Goal: Complete application form: Complete application form

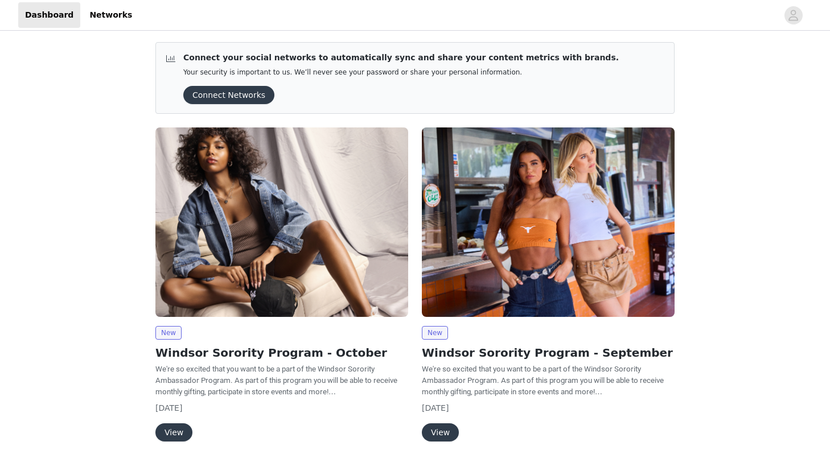
scroll to position [75, 0]
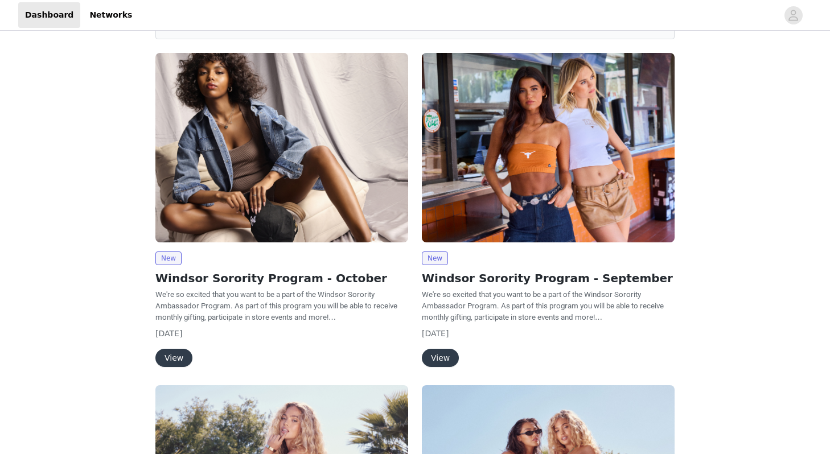
click at [169, 359] on button "View" at bounding box center [173, 358] width 37 height 18
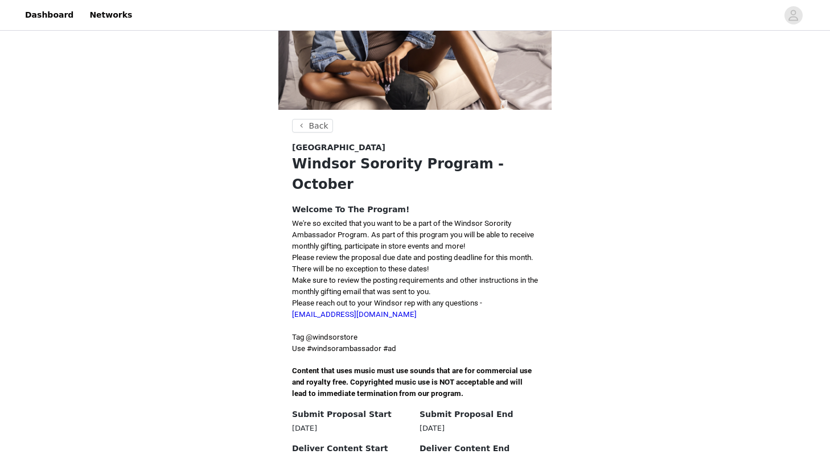
scroll to position [161, 0]
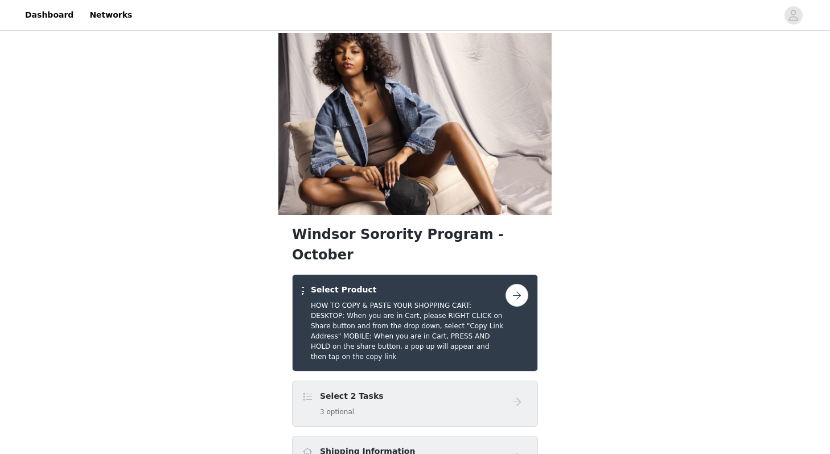
click at [395, 391] on div "Select 2 Tasks 3 optional" at bounding box center [404, 404] width 204 height 27
click at [514, 284] on button "button" at bounding box center [517, 295] width 23 height 23
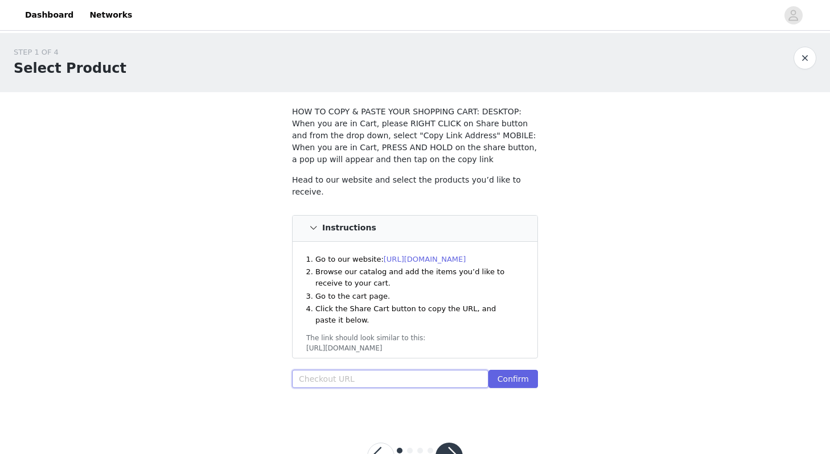
click at [346, 373] on input "text" at bounding box center [390, 379] width 196 height 18
paste input "https://www.windsorstore.com/cart/43254094233651:1,43461295210547:1,43321657753…"
click at [516, 384] on button "Confirm" at bounding box center [514, 379] width 50 height 18
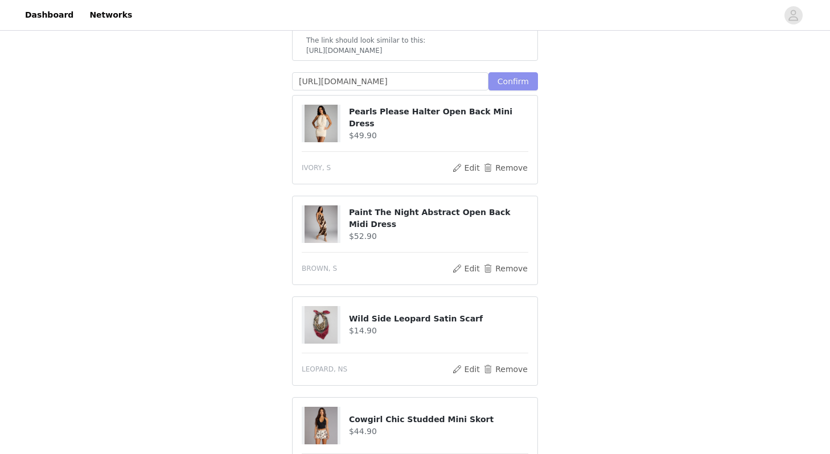
scroll to position [301, 0]
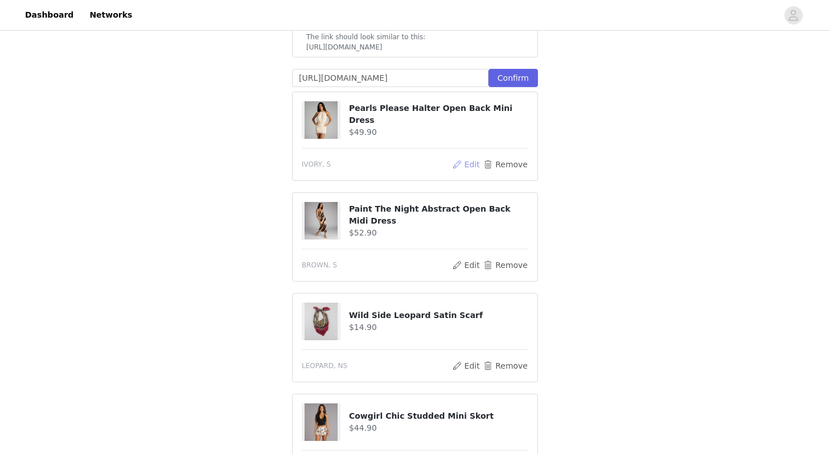
click at [466, 163] on button "Edit" at bounding box center [466, 165] width 29 height 14
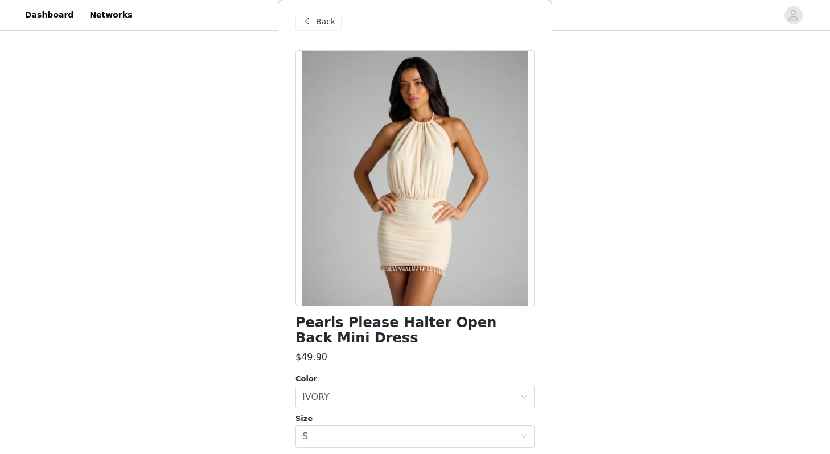
scroll to position [0, 0]
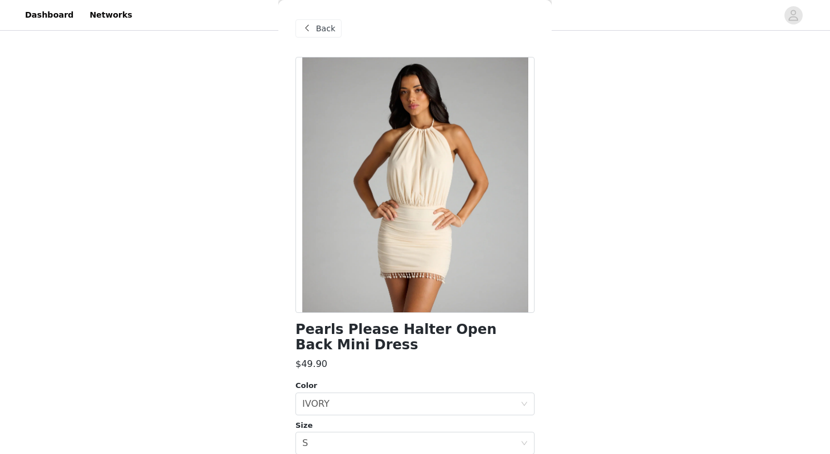
click at [320, 30] on span "Back" at bounding box center [325, 29] width 19 height 12
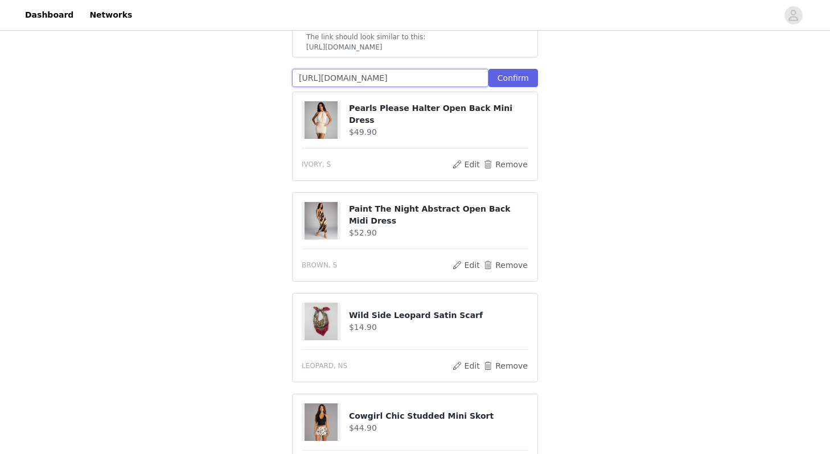
click at [472, 79] on input "https://www.windsorstore.com/cart/43254094233651:1,43461295210547:1,43321657753…" at bounding box center [390, 78] width 196 height 18
paste input "2723058286643:1,43541775745075:1,4335089680389"
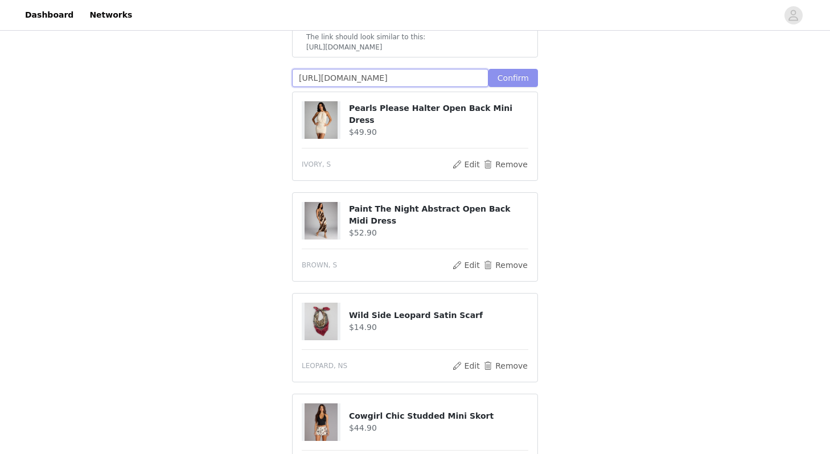
type input "https://www.windsorstore.com/cart/42723058286643:1,43541775745075:1,43350896803…"
click at [520, 79] on button "Confirm" at bounding box center [514, 78] width 50 height 18
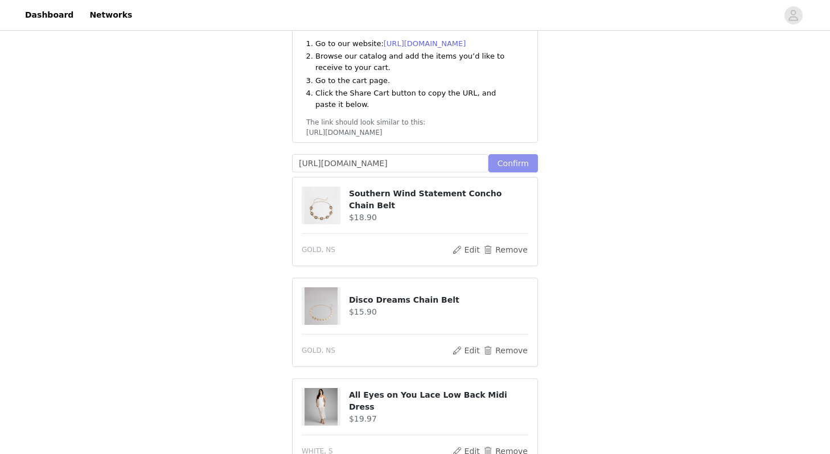
scroll to position [0, 0]
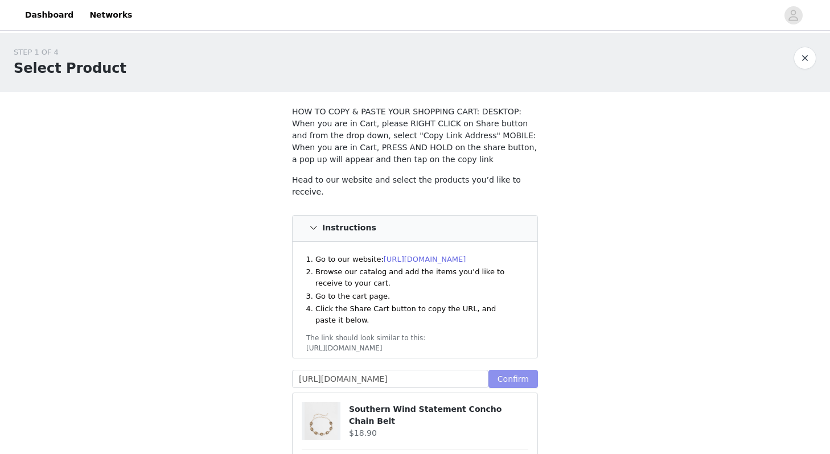
click at [508, 380] on button "Confirm" at bounding box center [514, 379] width 50 height 18
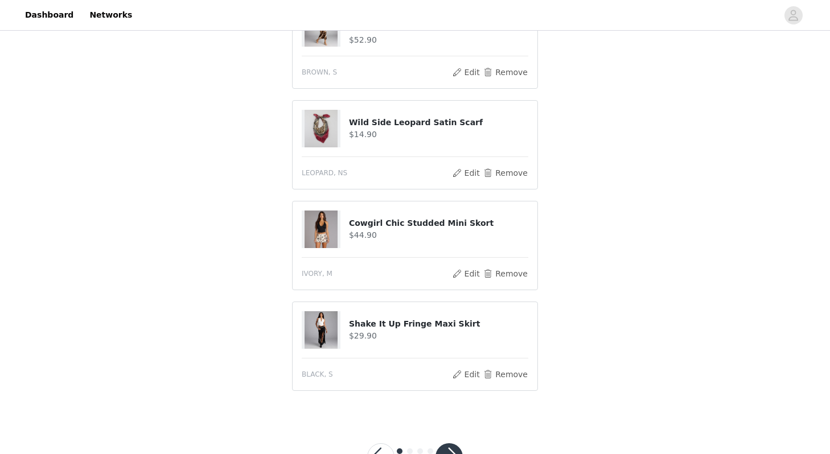
scroll to position [738, 0]
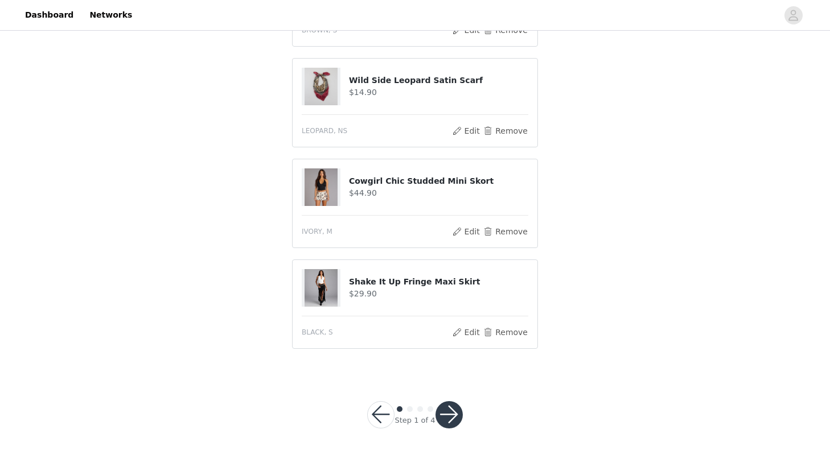
click at [453, 421] on button "button" at bounding box center [449, 414] width 27 height 27
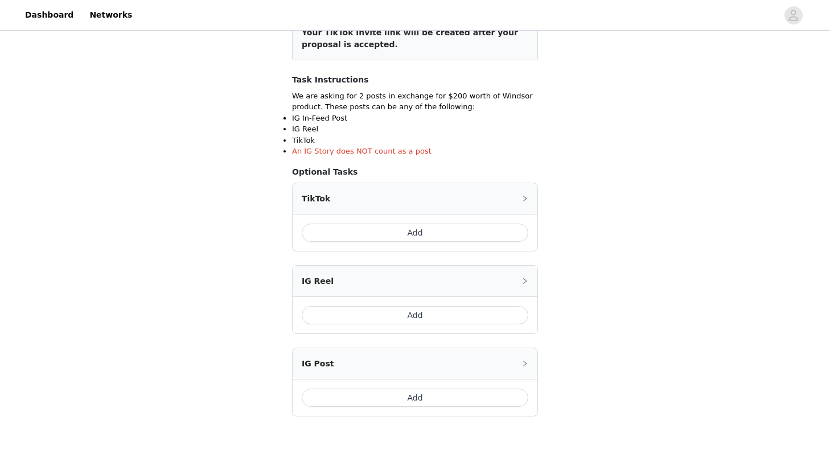
scroll to position [166, 0]
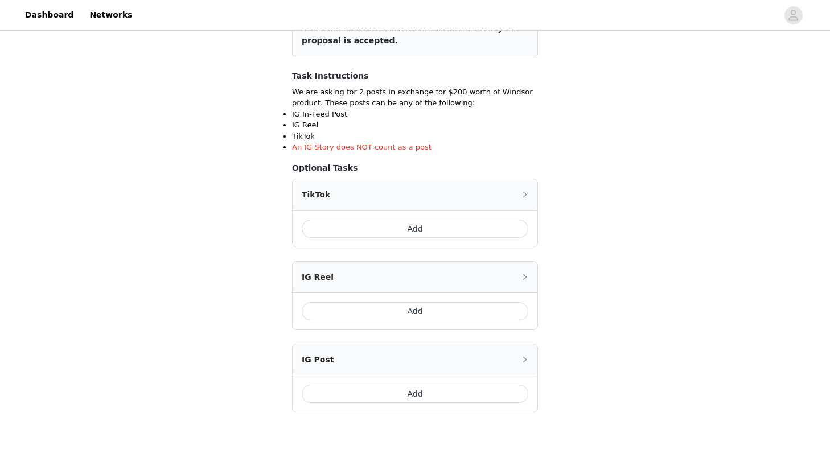
click at [393, 228] on button "Add" at bounding box center [415, 229] width 227 height 18
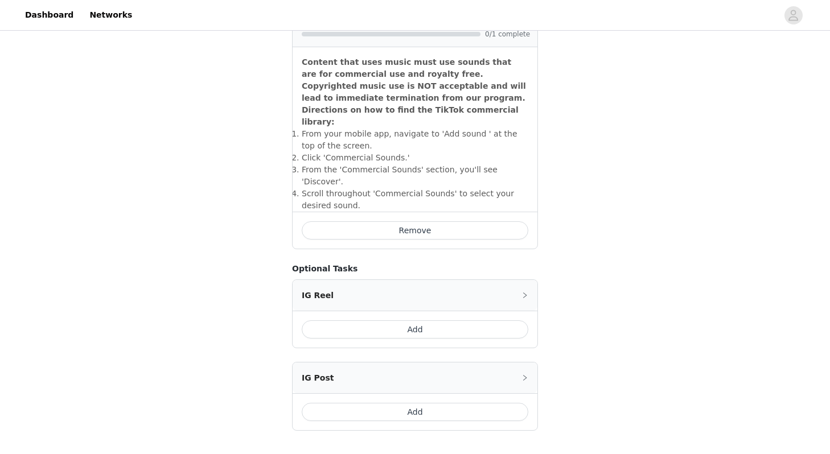
scroll to position [364, 0]
click at [371, 402] on button "Add" at bounding box center [415, 411] width 227 height 18
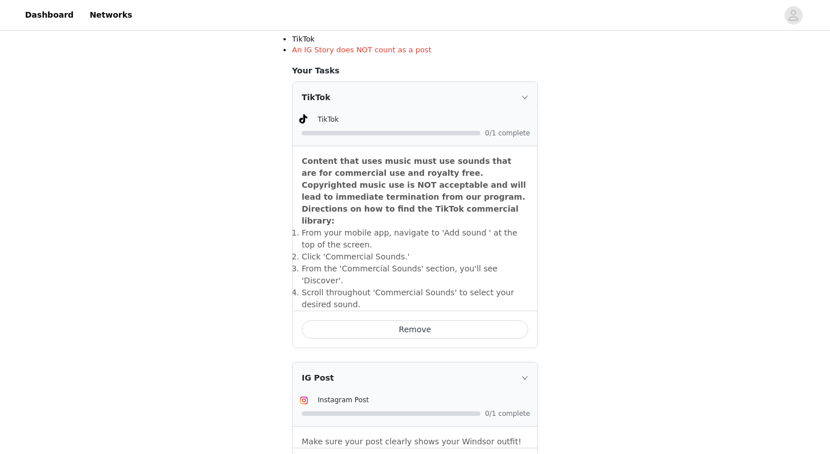
scroll to position [479, 0]
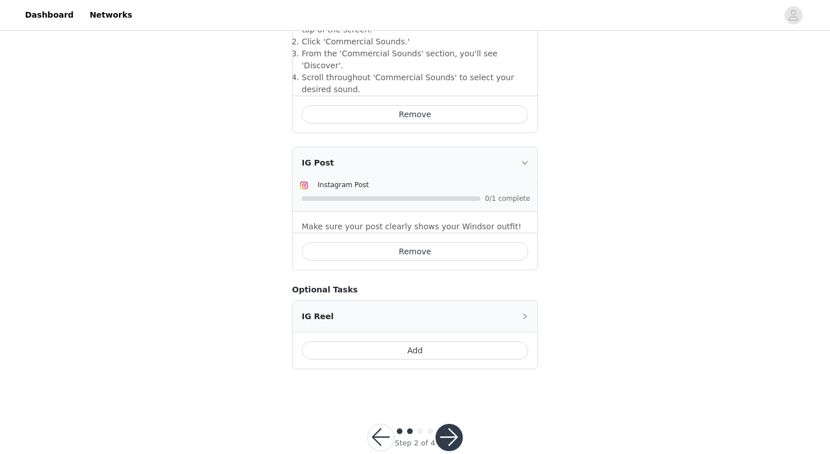
click at [445, 424] on button "button" at bounding box center [449, 437] width 27 height 27
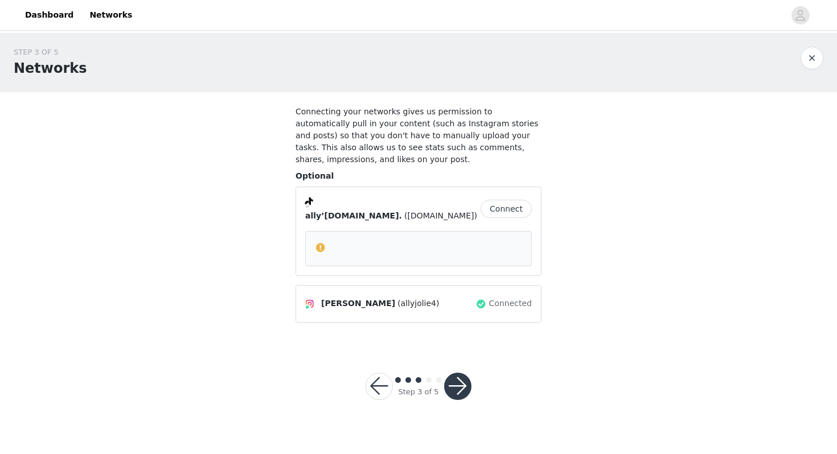
click at [505, 202] on button "Connect" at bounding box center [506, 209] width 51 height 18
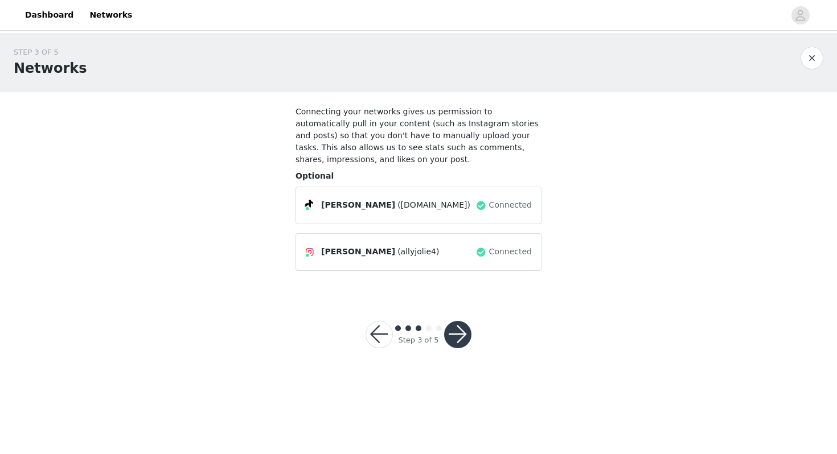
click at [454, 334] on button "button" at bounding box center [457, 334] width 27 height 27
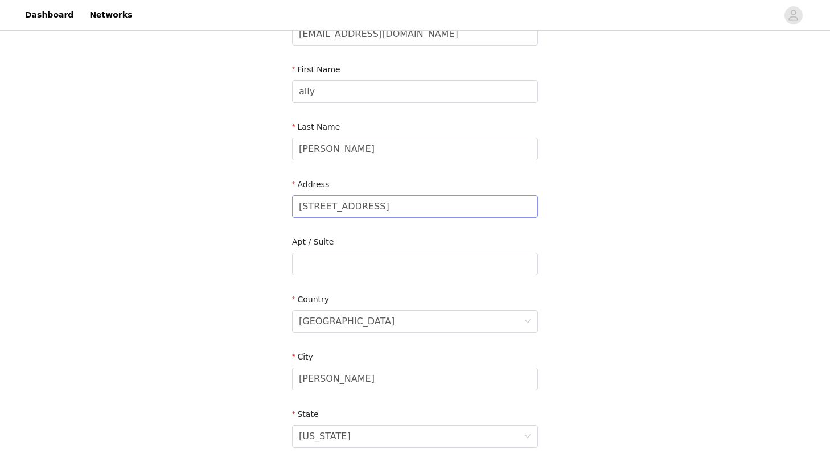
scroll to position [322, 0]
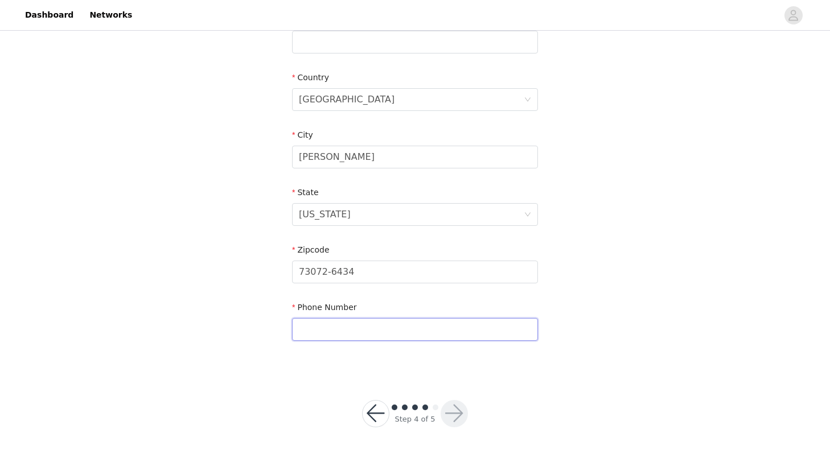
click at [371, 325] on input "text" at bounding box center [415, 329] width 246 height 23
type input "4692153555"
click at [453, 411] on button "button" at bounding box center [454, 413] width 27 height 27
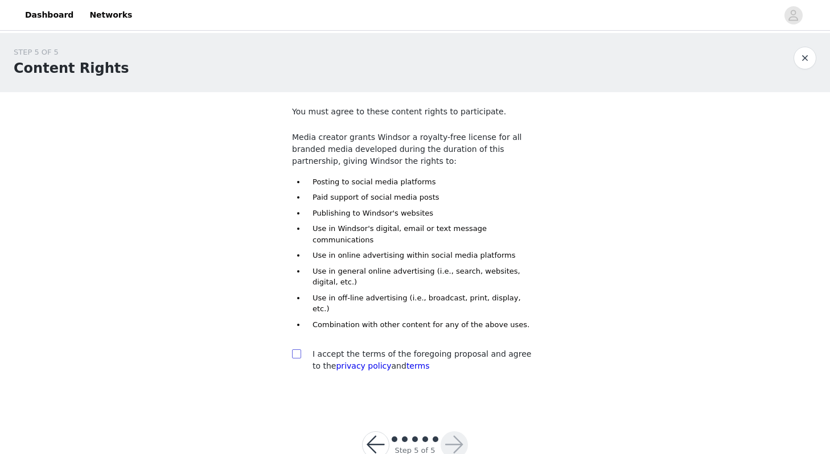
click at [299, 350] on input "checkbox" at bounding box center [296, 354] width 8 height 8
checkbox input "true"
click at [455, 432] on button "button" at bounding box center [454, 445] width 27 height 27
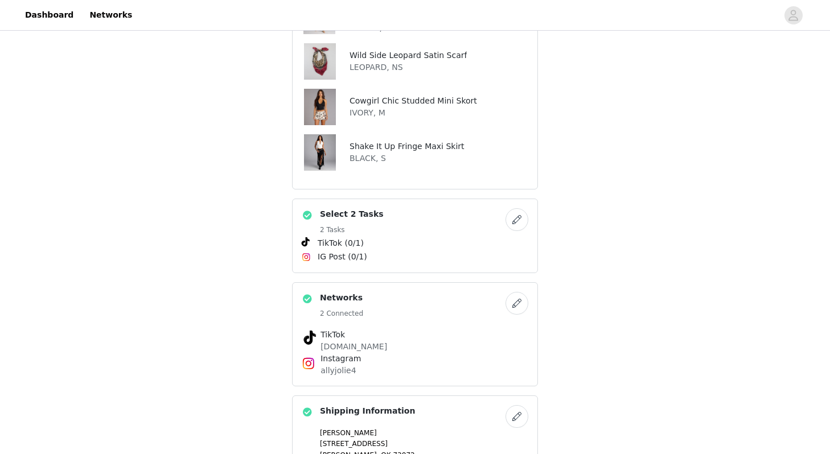
scroll to position [606, 0]
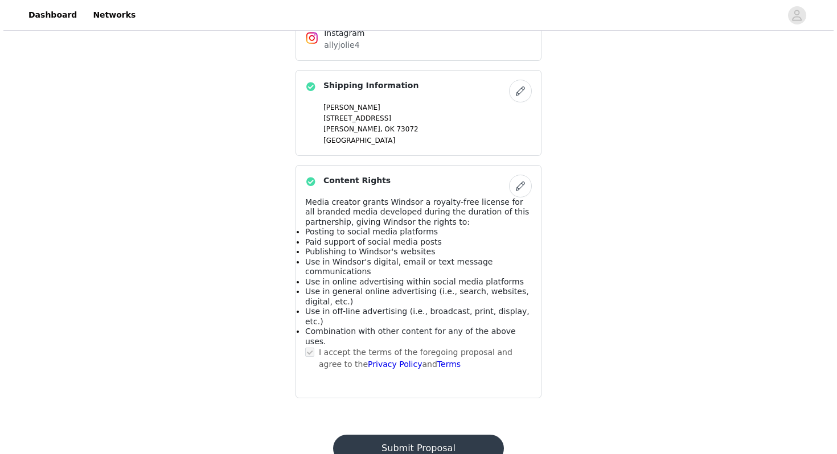
scroll to position [0, 0]
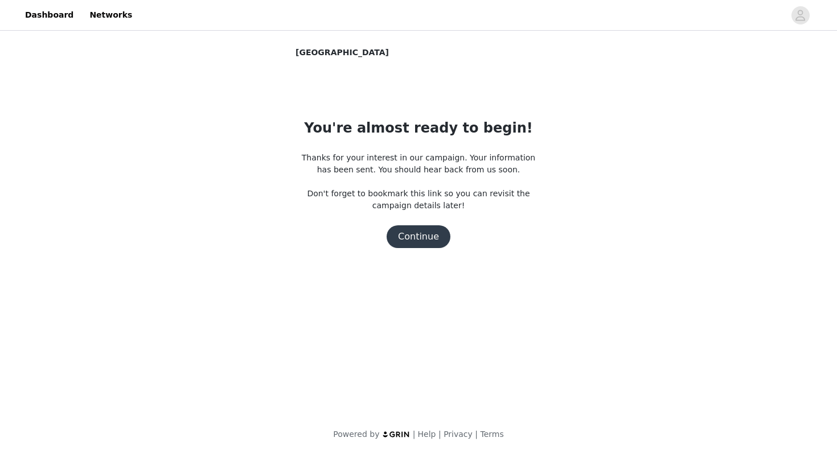
click at [424, 241] on button "Continue" at bounding box center [419, 237] width 64 height 23
